Goal: Find specific page/section: Find specific page/section

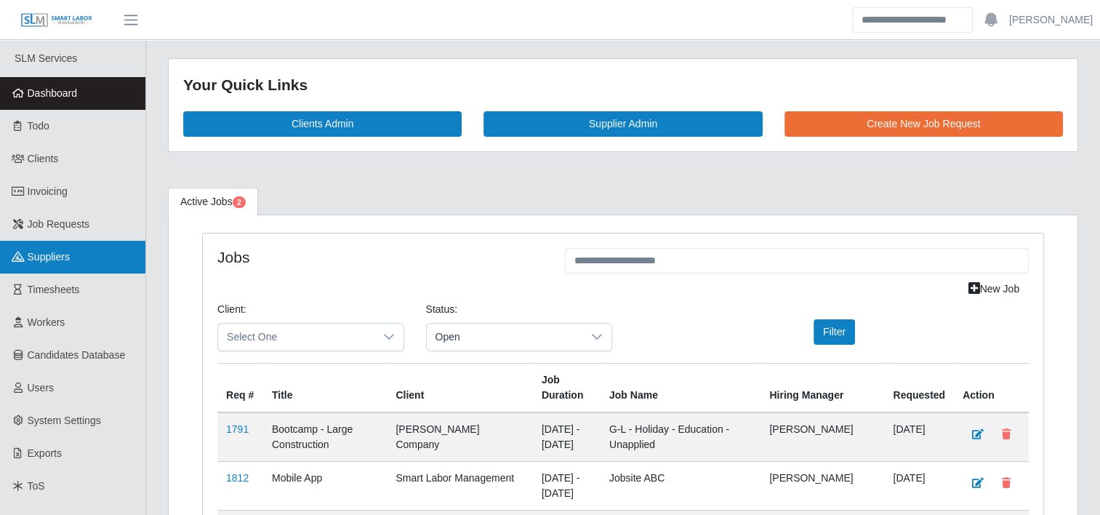
click at [57, 259] on span "Suppliers" at bounding box center [49, 257] width 42 height 12
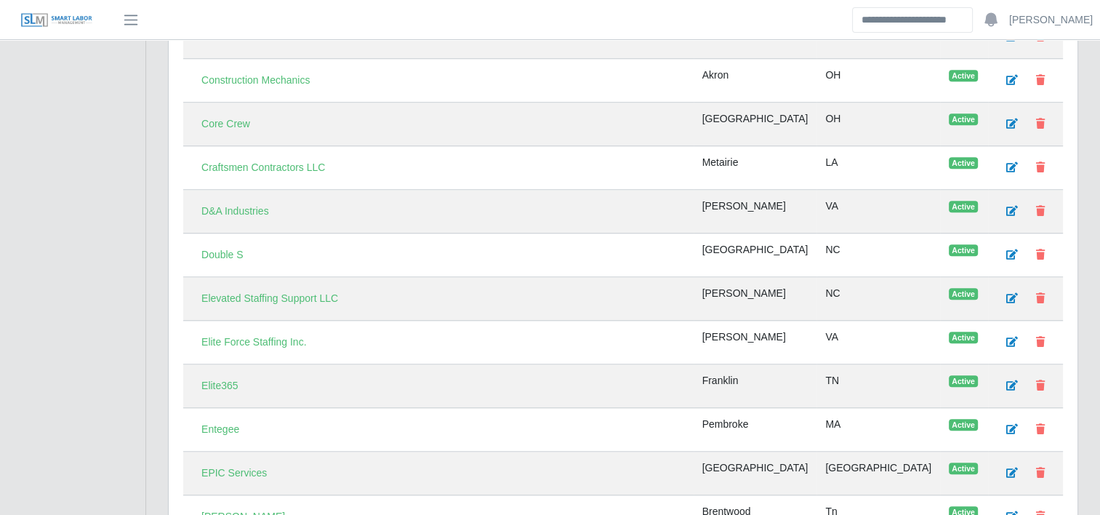
scroll to position [1163, 0]
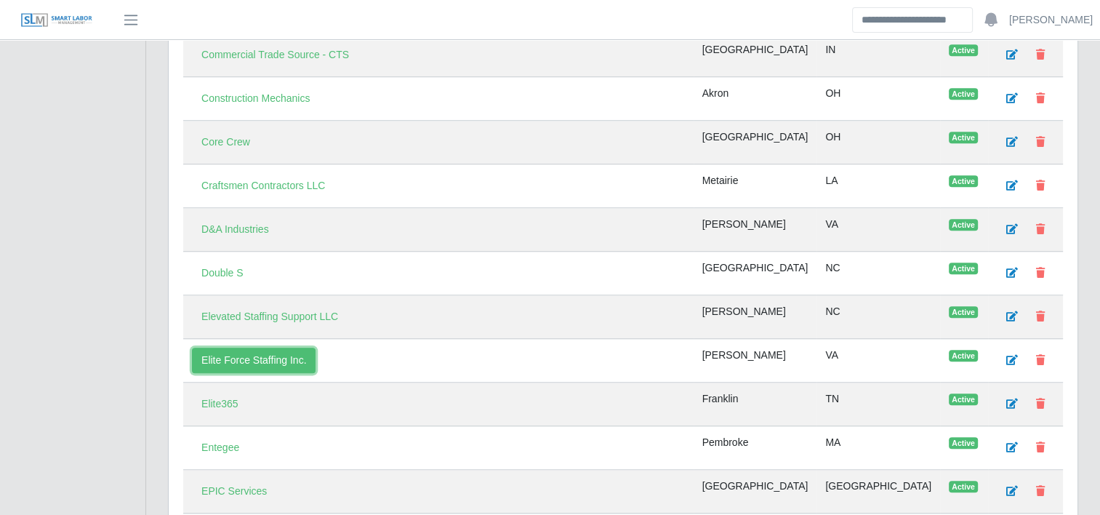
click at [256, 347] on link "Elite Force Staffing Inc." at bounding box center [254, 359] width 124 height 25
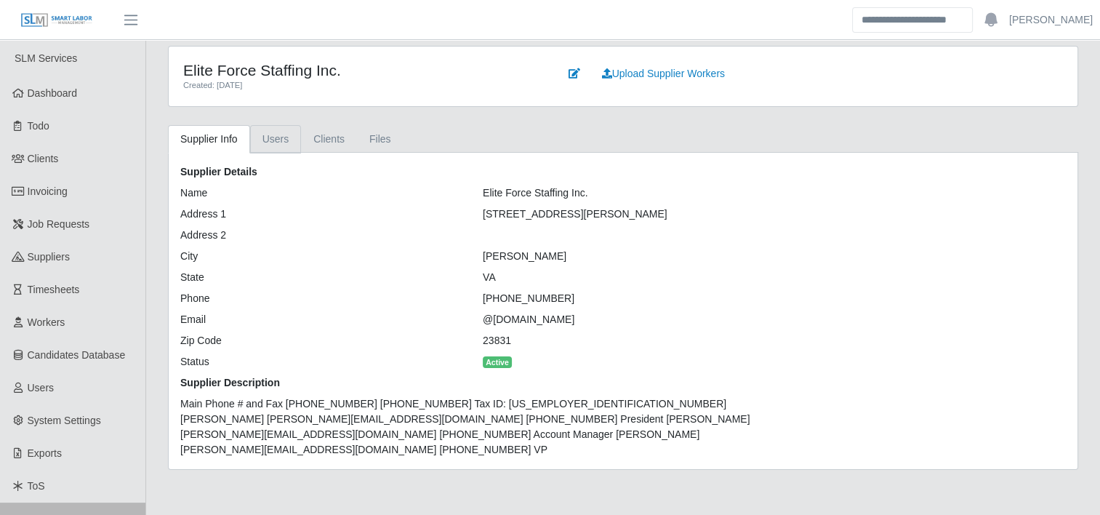
click at [281, 140] on link "Users" at bounding box center [276, 139] width 52 height 28
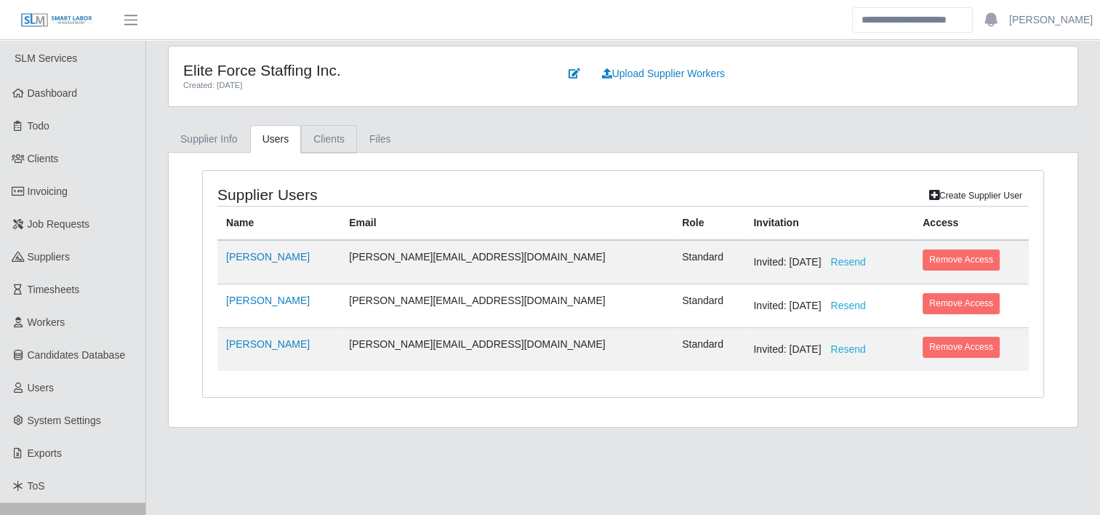
click at [326, 139] on link "Clients" at bounding box center [329, 139] width 56 height 28
